Goal: Task Accomplishment & Management: Manage account settings

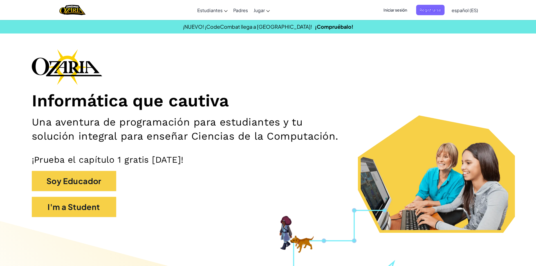
click at [406, 11] on span "Iniciar sesión" at bounding box center [395, 10] width 30 height 10
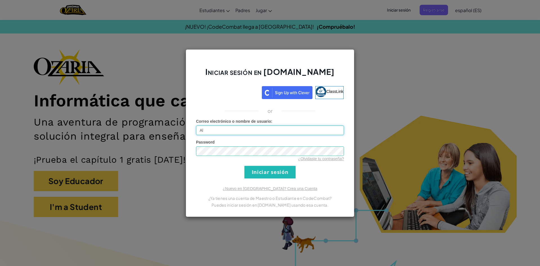
type input "A"
click at [289, 168] on input "Iniciar sesión" at bounding box center [269, 172] width 51 height 13
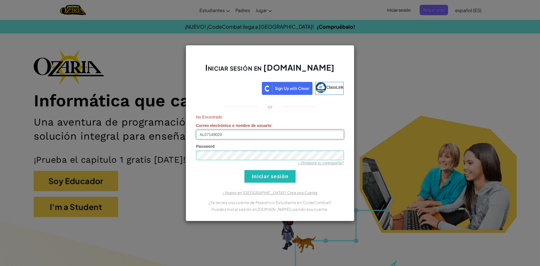
click at [277, 138] on input "AL07149020" at bounding box center [270, 135] width 148 height 10
type input "[EMAIL_ADDRESS][DOMAIN_NAME]"
click at [265, 179] on input "Iniciar sesión" at bounding box center [269, 176] width 51 height 13
